Goal: Task Accomplishment & Management: Use online tool/utility

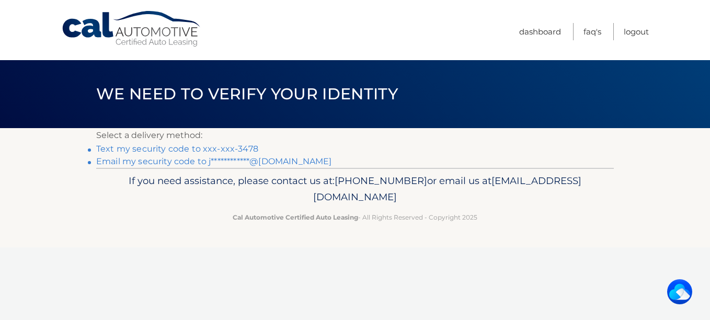
click at [255, 147] on li "Text my security code to xxx-xxx-3478" at bounding box center [355, 149] width 518 height 13
click at [204, 150] on link "Text my security code to xxx-xxx-3478" at bounding box center [177, 149] width 162 height 10
click at [207, 146] on link "Text my security code to xxx-xxx-3478" at bounding box center [177, 149] width 162 height 10
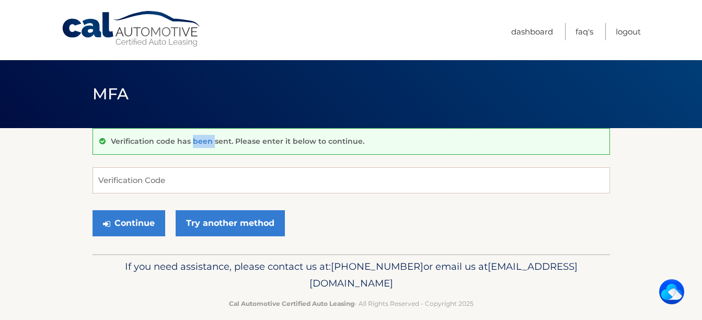
click at [203, 148] on div "Verification code has been sent. Please enter it below to continue." at bounding box center [352, 141] width 518 height 27
drag, startPoint x: 0, startPoint y: 0, endPoint x: 154, endPoint y: 179, distance: 236.2
click at [154, 179] on input "Verification Code" at bounding box center [352, 180] width 518 height 26
click at [101, 180] on input "Verification Code" at bounding box center [352, 180] width 518 height 26
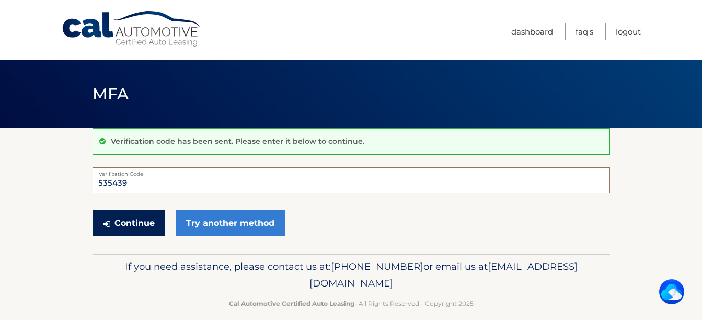
type input "535439"
click at [107, 227] on icon "submit" at bounding box center [106, 224] width 7 height 8
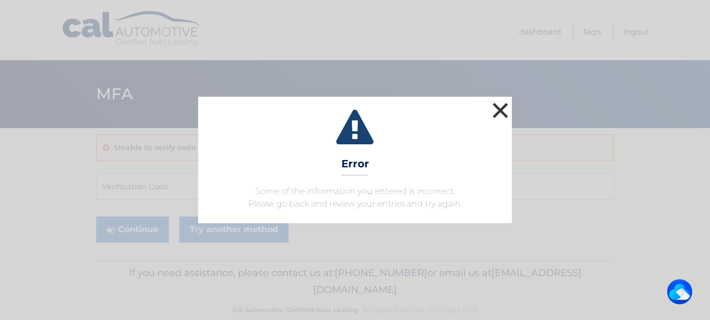
click at [503, 112] on button "×" at bounding box center [500, 110] width 21 height 21
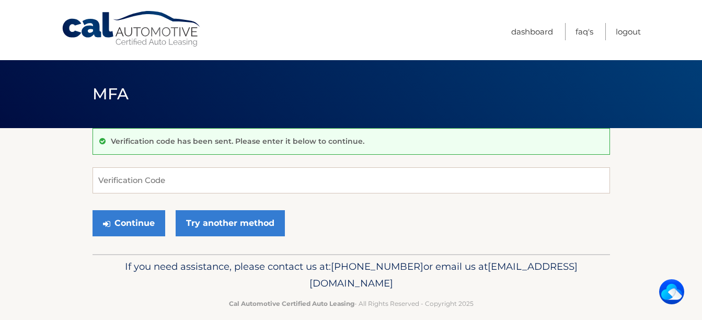
click at [124, 190] on input "Verification Code" at bounding box center [352, 180] width 518 height 26
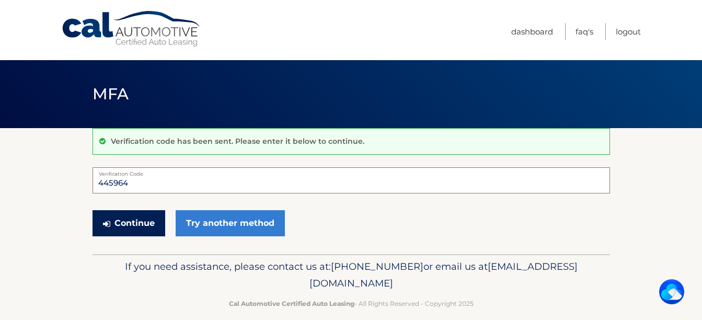
type input "445964"
click at [128, 219] on button "Continue" at bounding box center [129, 223] width 73 height 26
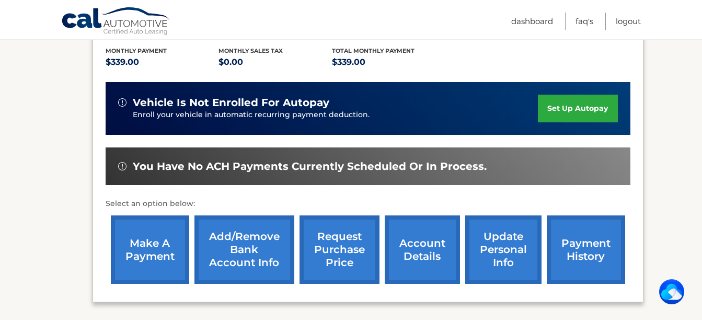
scroll to position [223, 0]
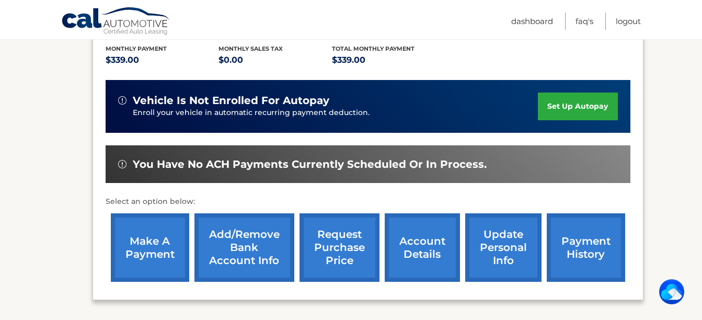
click at [150, 237] on link "make a payment" at bounding box center [150, 247] width 78 height 69
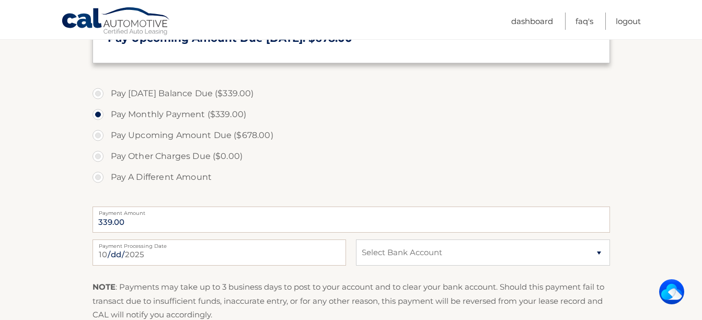
scroll to position [329, 0]
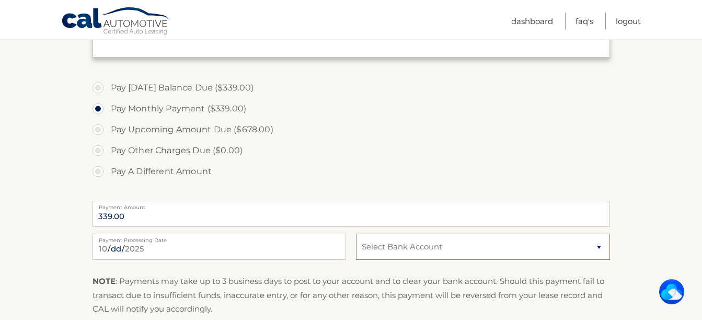
click at [601, 245] on select "Select Bank Account Checking WELLS FARGO BANK *****4640 Checking BANK OF AMERIC…" at bounding box center [483, 247] width 254 height 26
select select "NjEyODc2NTAtOTljNC00ODNjLWI5NzYtOTc5ODRlYWI2Njc0"
click at [356, 234] on select "Select Bank Account Checking WELLS FARGO BANK *****4640 Checking BANK OF AMERIC…" at bounding box center [483, 247] width 254 height 26
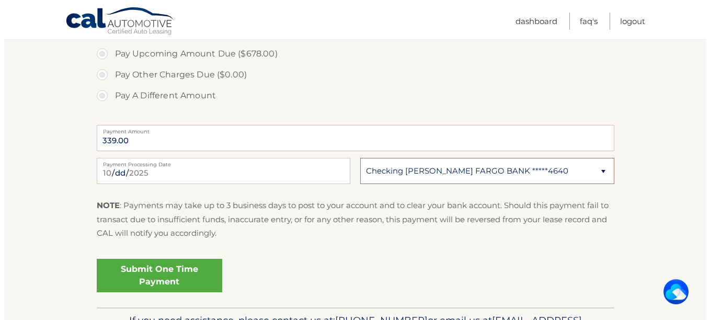
scroll to position [458, 0]
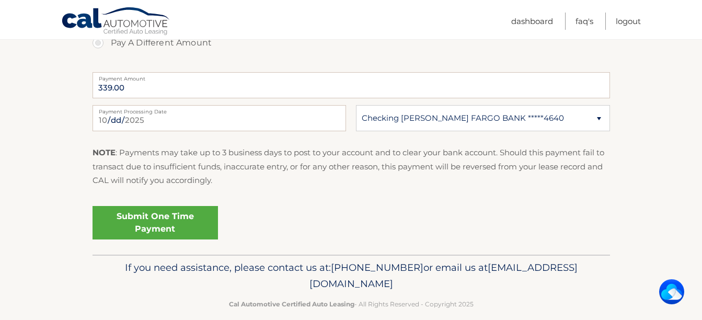
click at [192, 221] on link "Submit One Time Payment" at bounding box center [156, 222] width 126 height 33
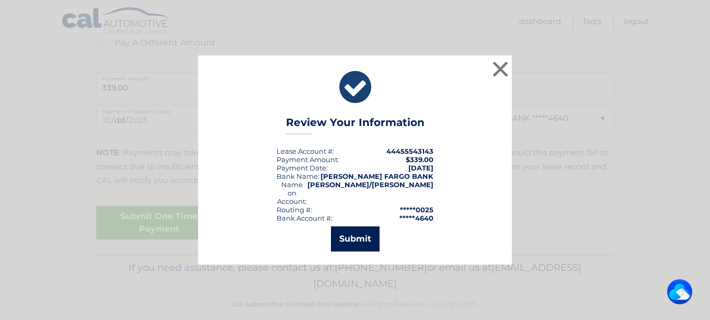
click at [358, 231] on button "Submit" at bounding box center [355, 238] width 49 height 25
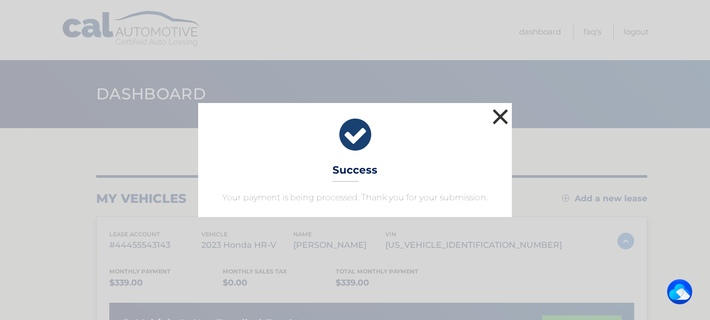
click at [504, 112] on button "×" at bounding box center [500, 116] width 21 height 21
